Goal: Participate in discussion: Engage in conversation with other users on a specific topic

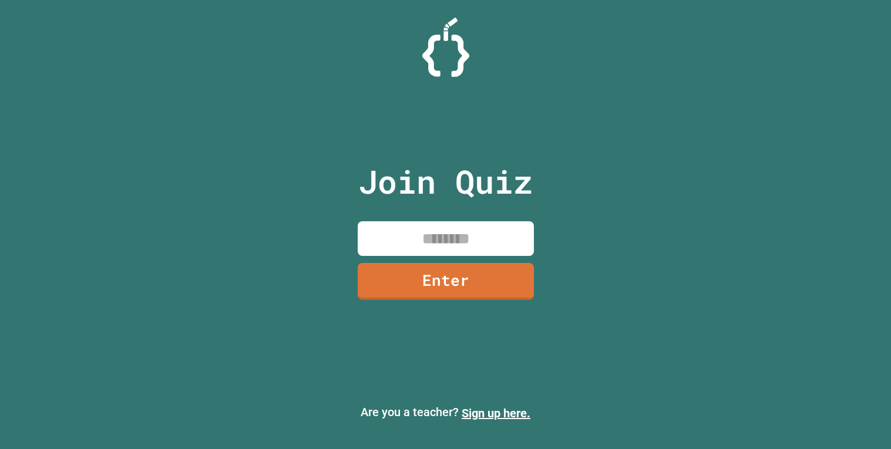
click at [389, 237] on input at bounding box center [446, 239] width 176 height 35
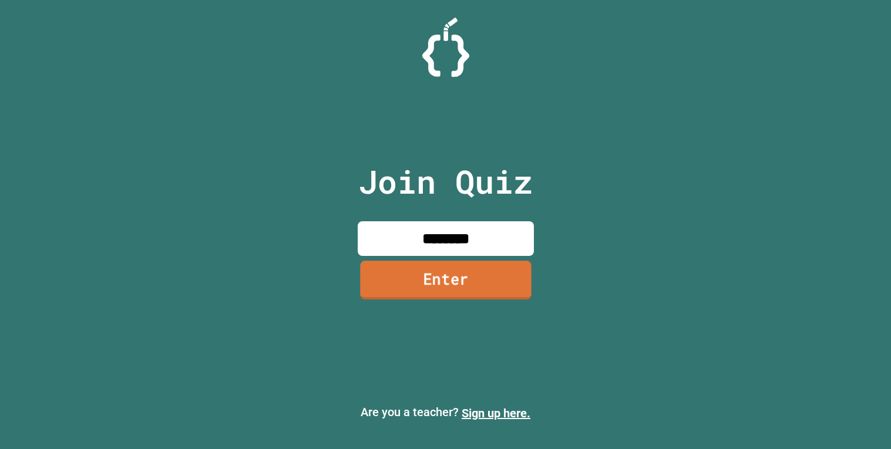
type input "********"
click at [446, 271] on link "Enter" at bounding box center [445, 280] width 171 height 39
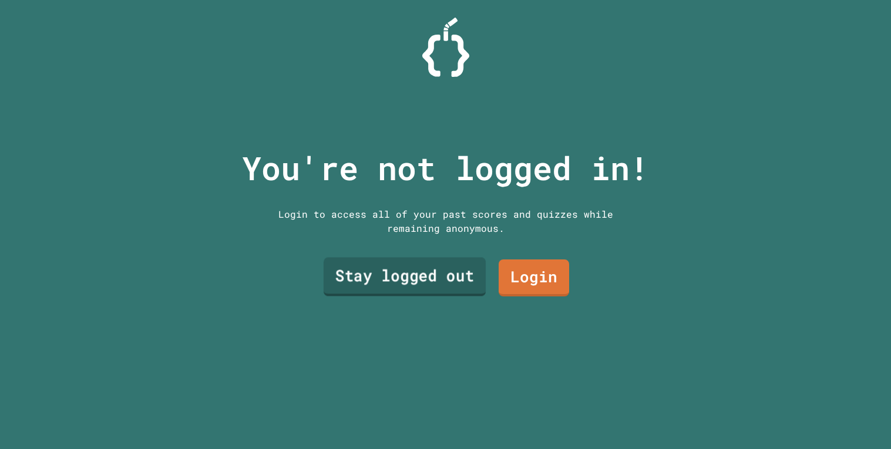
click at [455, 267] on link "Stay logged out" at bounding box center [404, 277] width 162 height 39
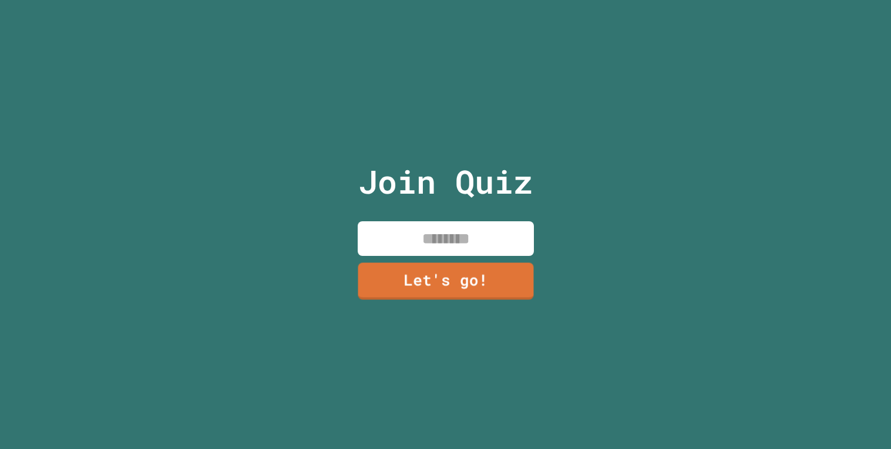
click at [466, 240] on input at bounding box center [446, 239] width 176 height 35
type input "*******"
click at [459, 293] on link "Let's go!" at bounding box center [445, 280] width 179 height 39
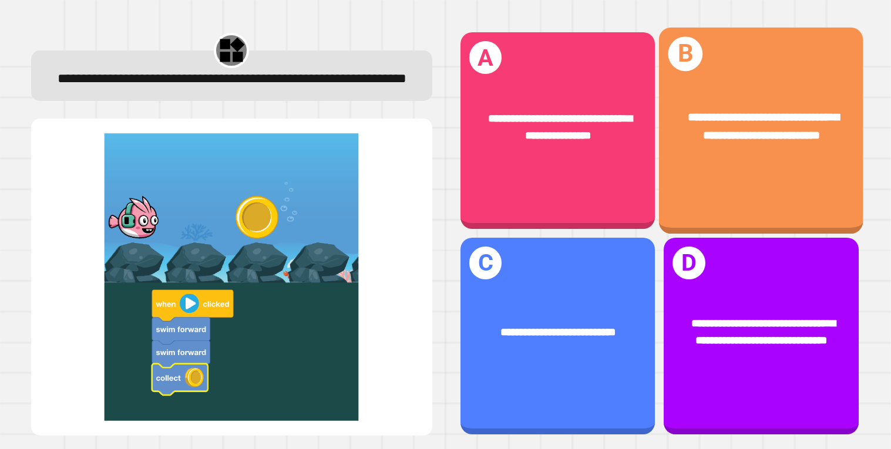
click at [704, 172] on div "**********" at bounding box center [761, 131] width 204 height 206
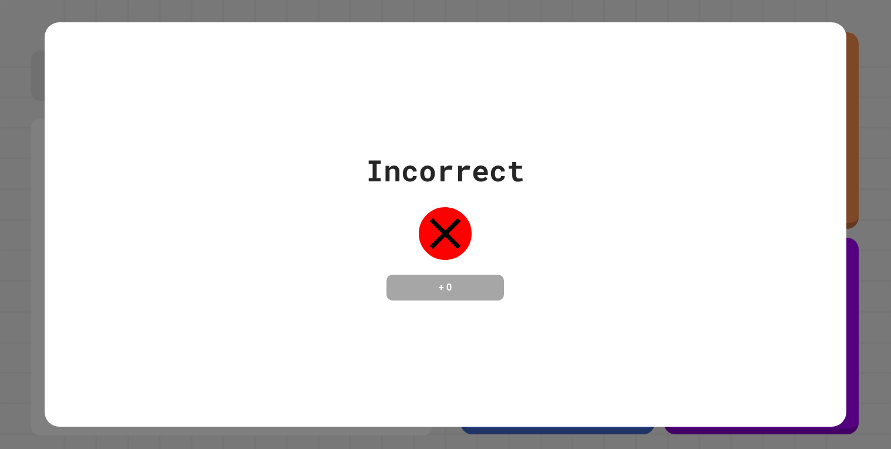
click at [394, 87] on div "Incorrect + 0" at bounding box center [446, 224] width 802 height 405
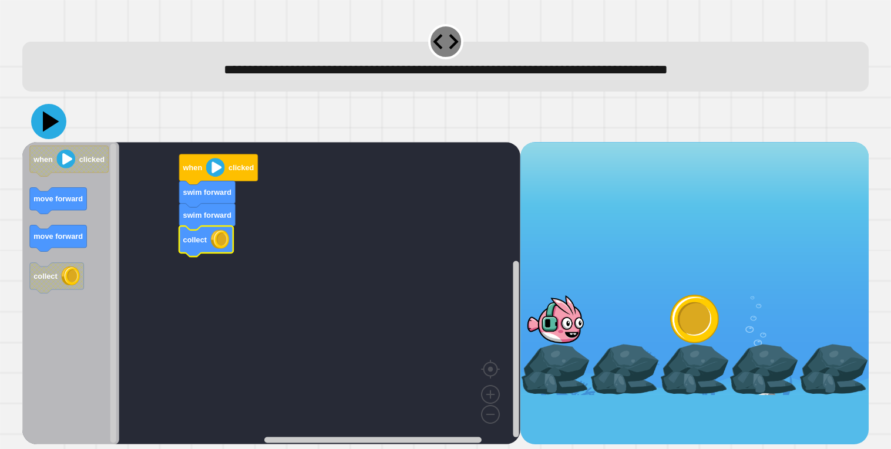
click at [52, 115] on icon at bounding box center [48, 121] width 35 height 35
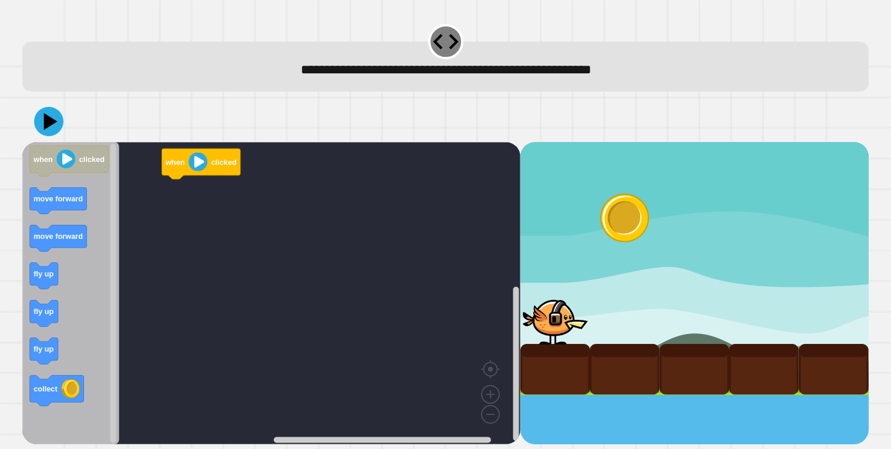
click at [223, 187] on div "when clicked when clicked move forward move forward fly up fly up fly up collect" at bounding box center [271, 293] width 498 height 303
click at [31, 313] on icon "Blockly Workspace" at bounding box center [44, 313] width 28 height 26
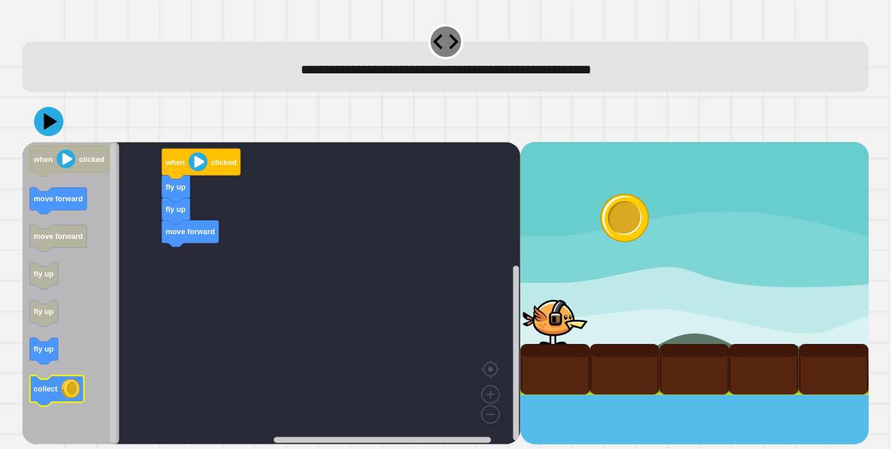
click at [63, 391] on g "collect" at bounding box center [57, 390] width 54 height 31
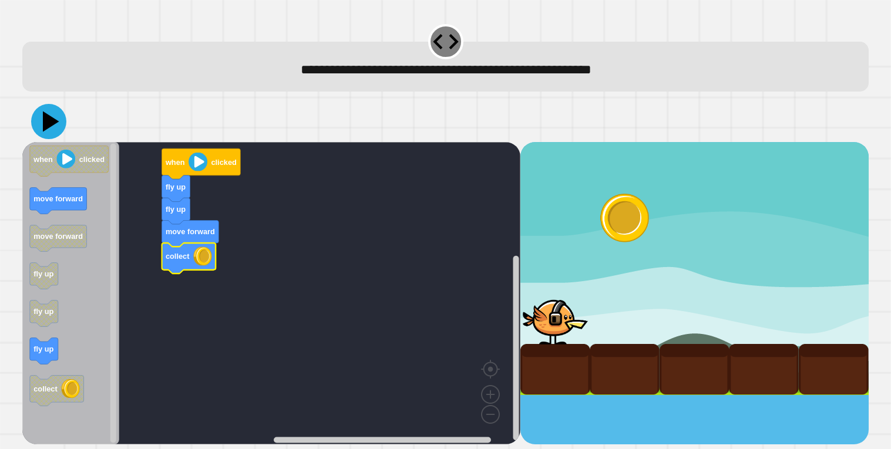
click at [61, 129] on icon at bounding box center [48, 121] width 35 height 35
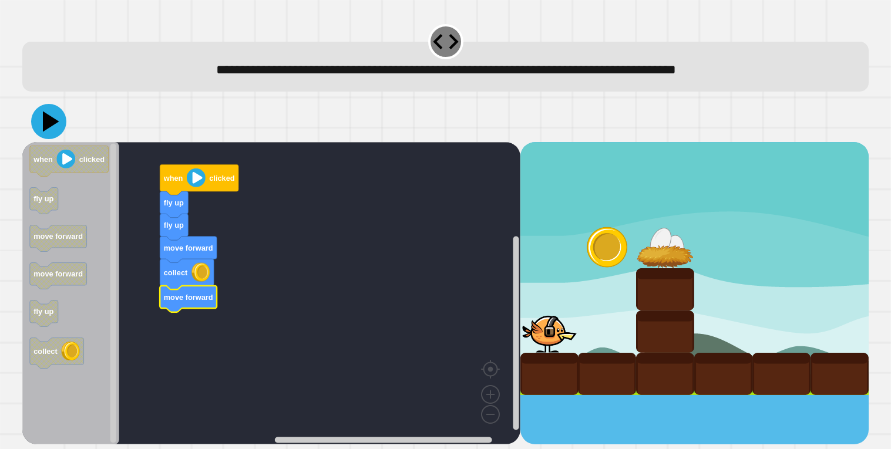
click at [49, 130] on icon at bounding box center [48, 121] width 35 height 35
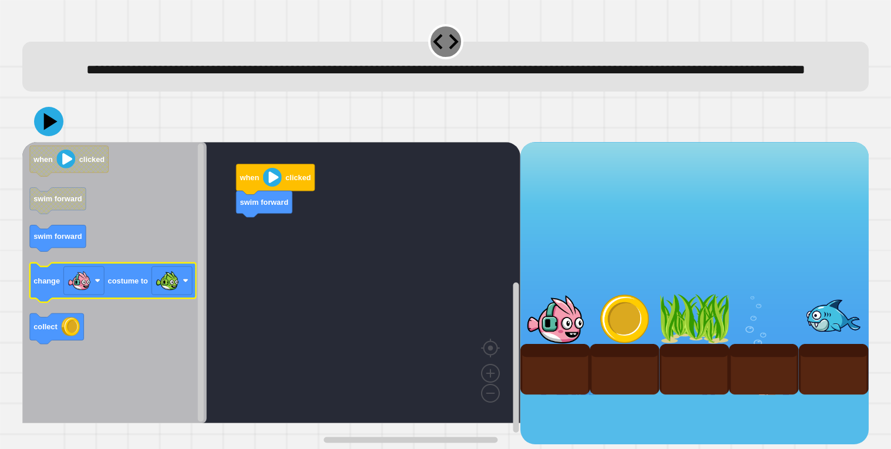
click at [55, 285] on text "change" at bounding box center [46, 280] width 26 height 9
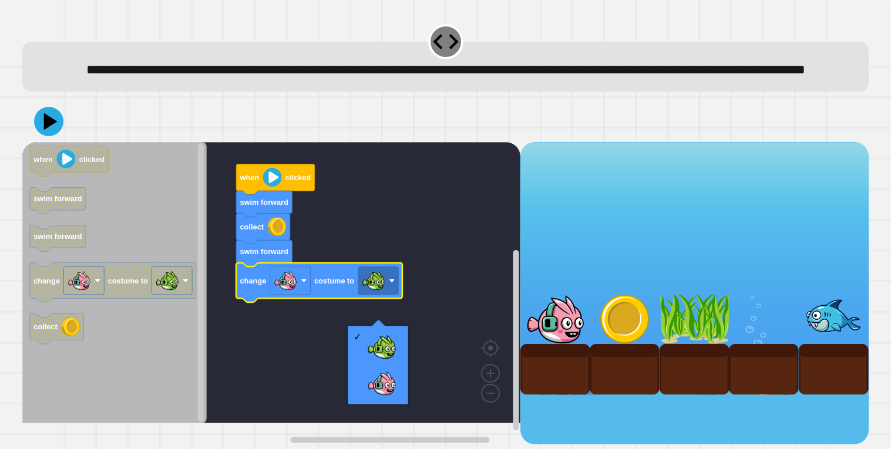
click at [285, 338] on rect "Blockly Workspace" at bounding box center [271, 282] width 498 height 281
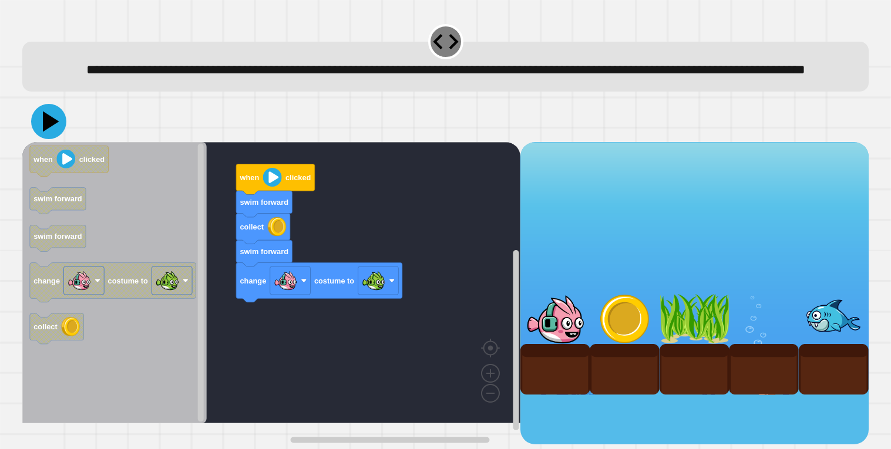
click at [56, 130] on icon at bounding box center [48, 121] width 35 height 35
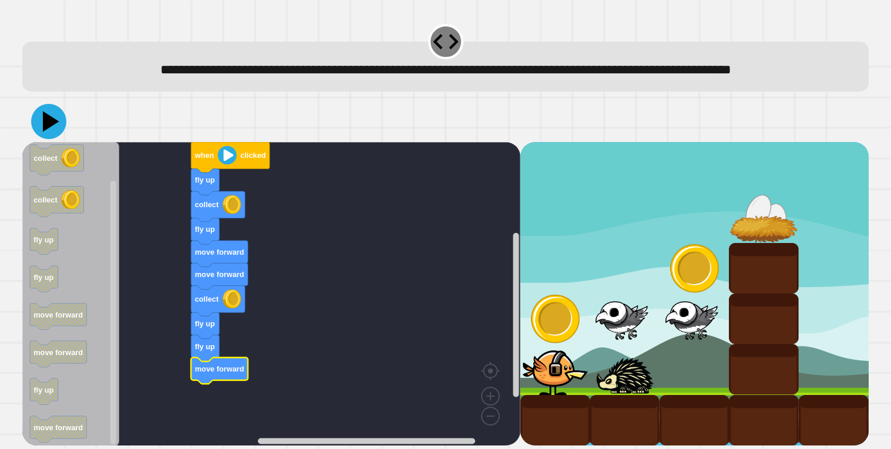
click at [45, 132] on icon at bounding box center [51, 121] width 16 height 21
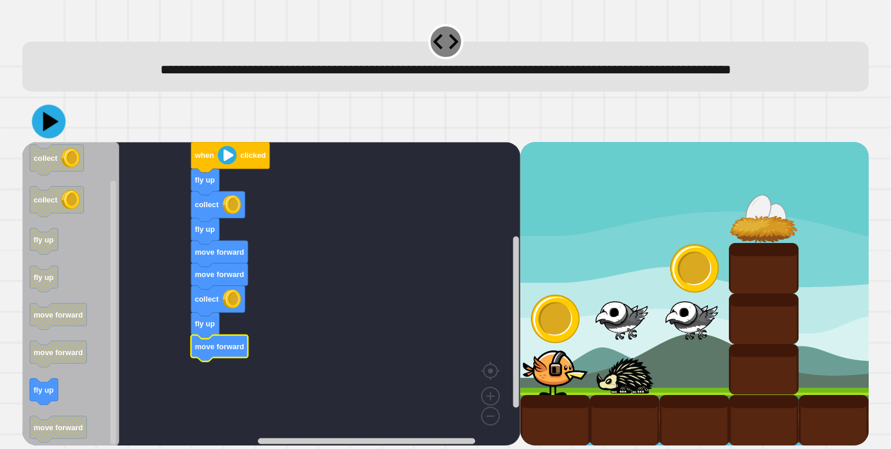
click at [36, 138] on icon at bounding box center [48, 121] width 33 height 33
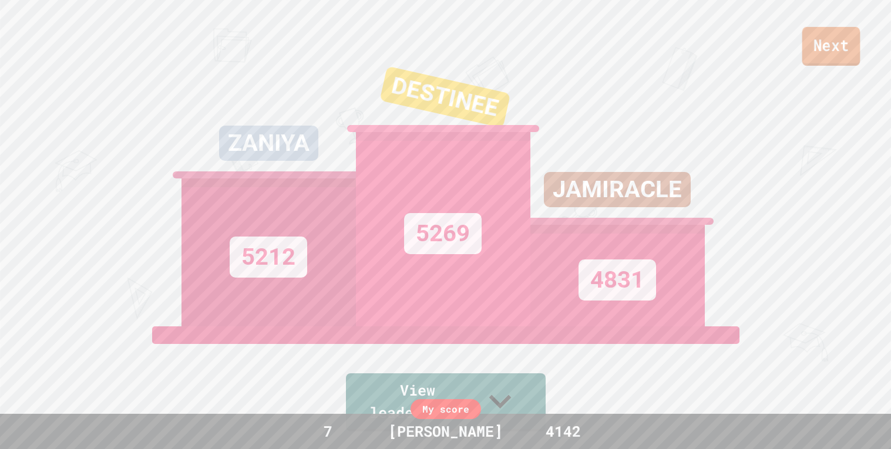
click at [821, 42] on link "Next" at bounding box center [832, 46] width 58 height 39
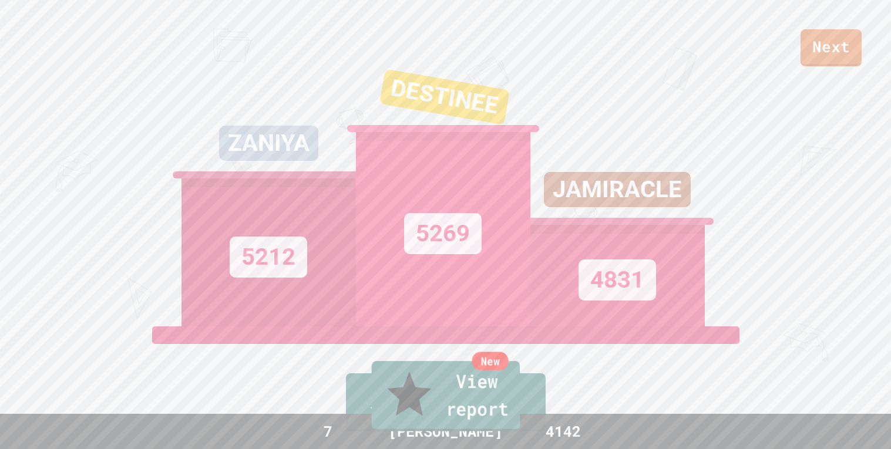
click at [452, 410] on link "New View report" at bounding box center [445, 396] width 149 height 71
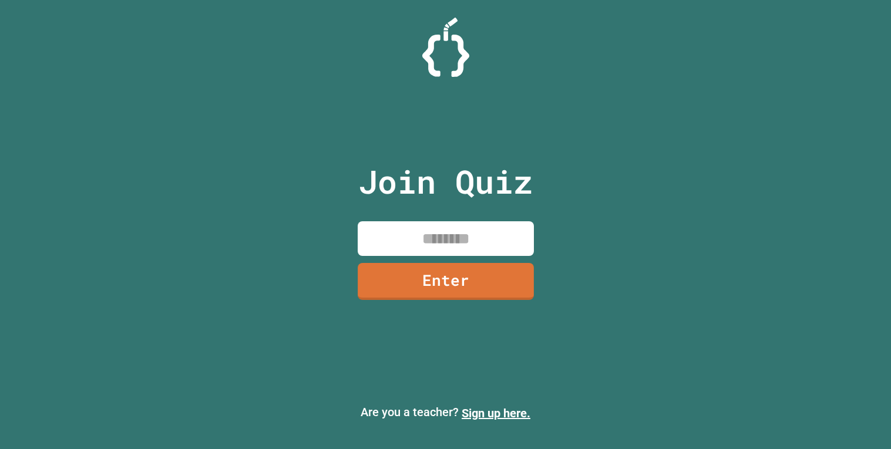
click at [407, 238] on input at bounding box center [446, 239] width 176 height 35
type input "***"
